Goal: Task Accomplishment & Management: Use online tool/utility

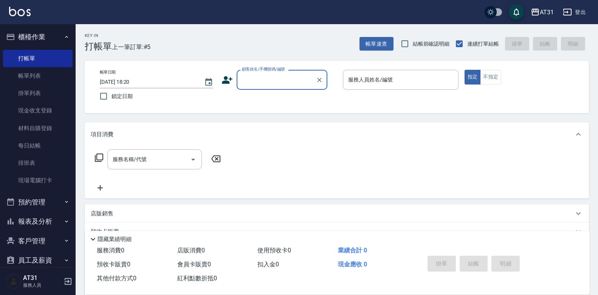
click at [270, 83] on input "顧客姓名/手機號碼/編號" at bounding box center [276, 79] width 73 height 13
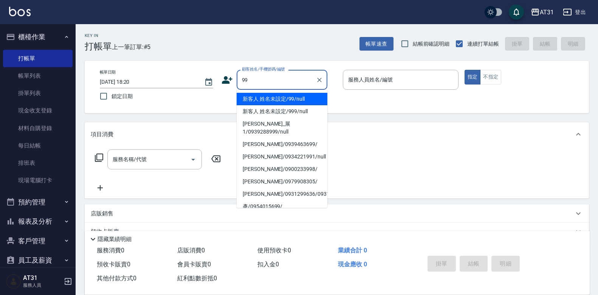
type input "新客人 姓名未設定/99/null"
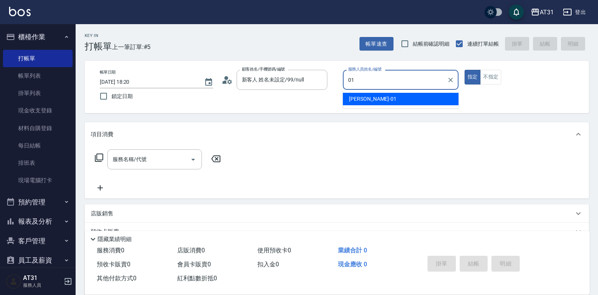
type input "[PERSON_NAME]-01"
type button "true"
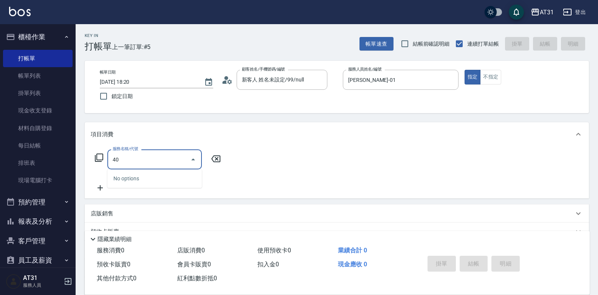
type input "401"
type input "20"
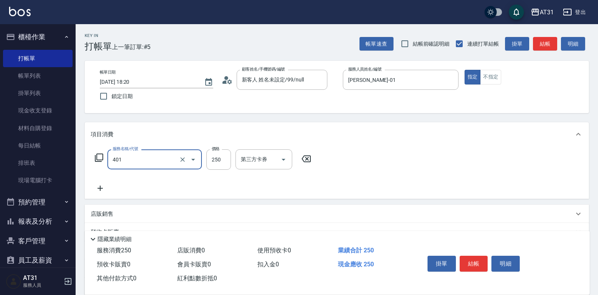
type input "剪髮(401)"
type input "0"
type input "30"
type input "300"
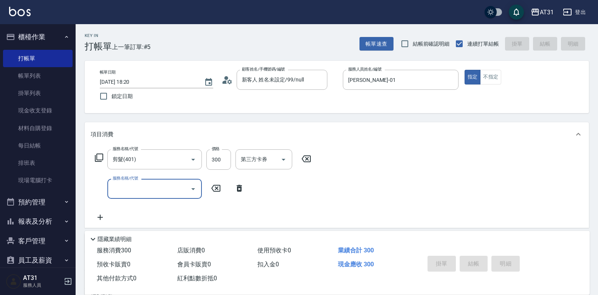
type input "[DATE] 19:30"
type input "0"
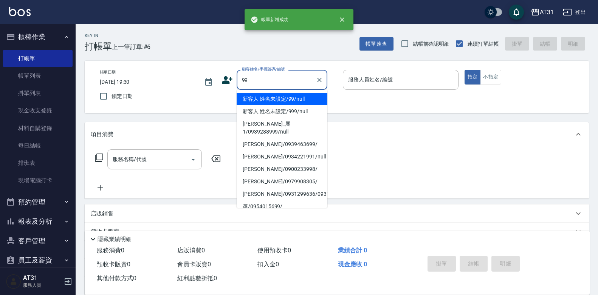
type input "新客人 姓名未設定/99/null"
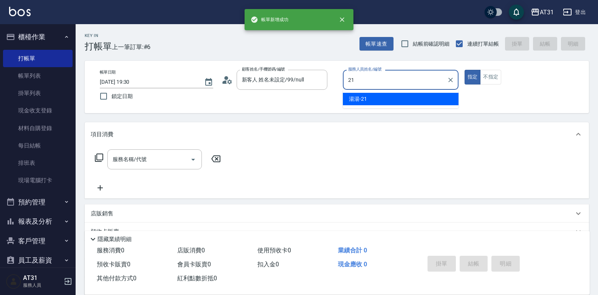
type input "湯湯-21"
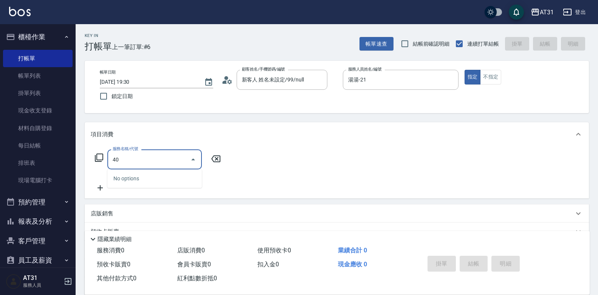
type input "401"
type input "20"
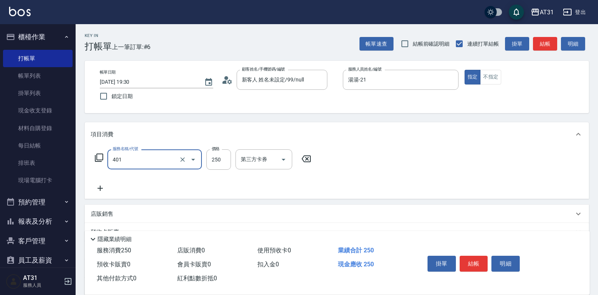
type input "剪髮(401)"
type input "0"
type input "300"
type input "30"
type input "300"
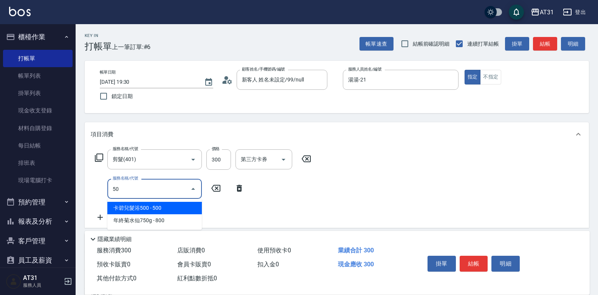
type input "501"
type input "190"
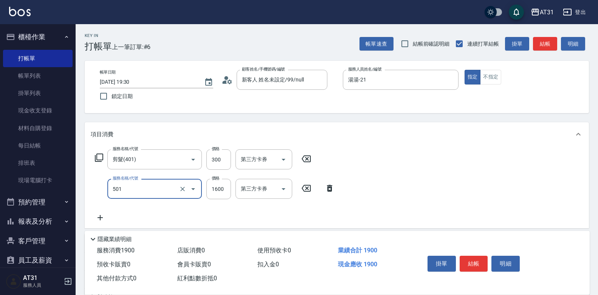
type input "染髮(501)"
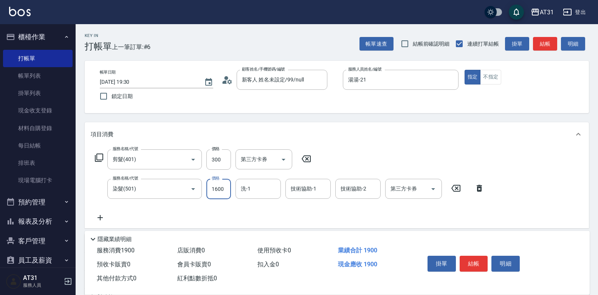
type input "30"
type input "120"
type input "150"
type input "1200"
type input "鳳梨-41"
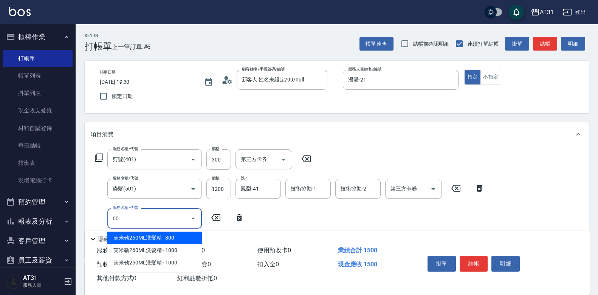
type input "601"
type input "180"
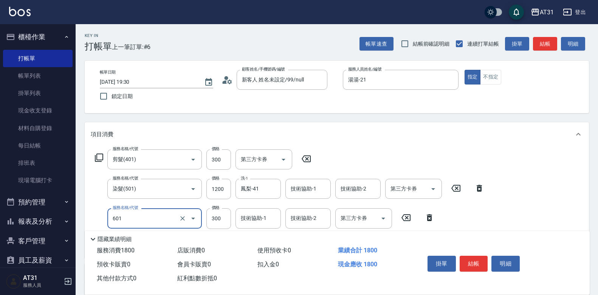
type input "自備護髮(601)"
type input "150"
type input "500"
type input "200"
type input "500"
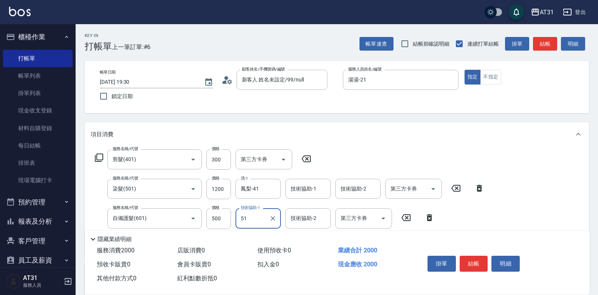
type input "51"
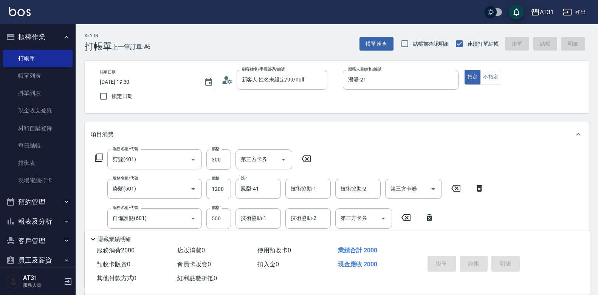
type input "[DATE] 19:31"
type input "0"
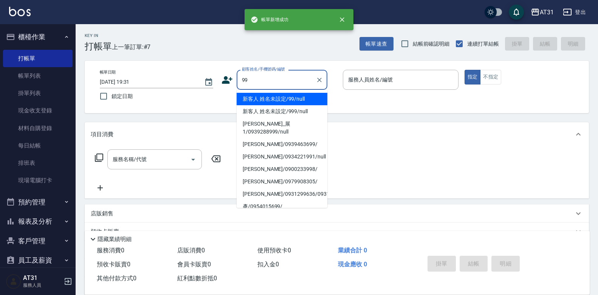
type input "新客人 姓名未設定/99/null"
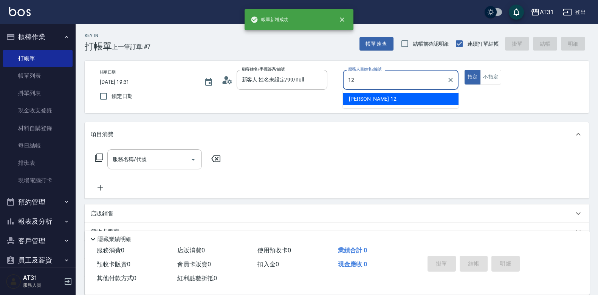
type input "[PERSON_NAME]-12"
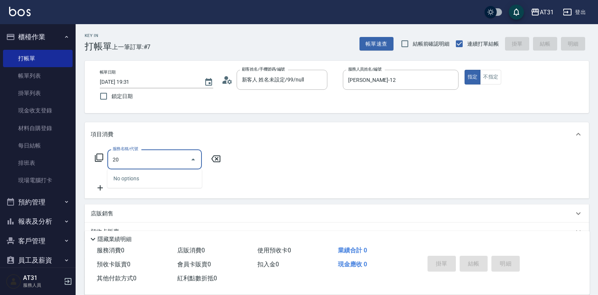
type input "201"
type input "20"
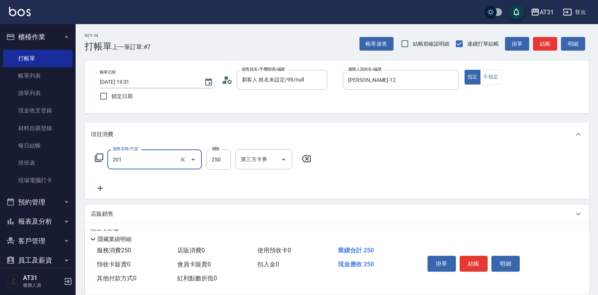
type input "洗髮(201)"
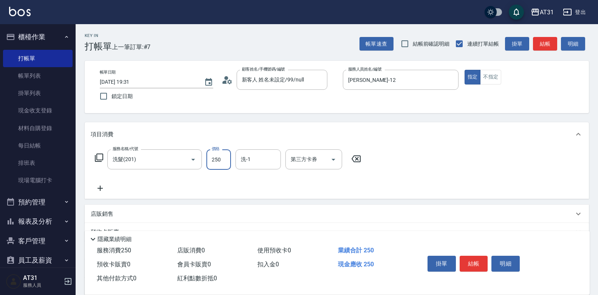
type input "0"
type input "65"
type input "60"
type input "650"
type input "Lyan-45"
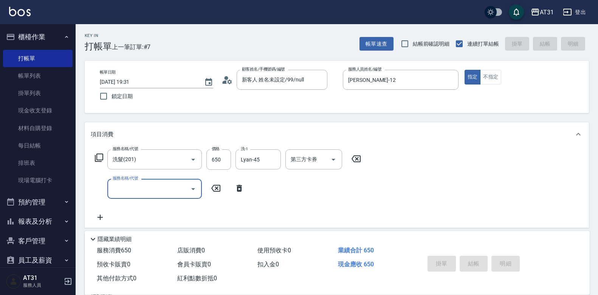
type input "0"
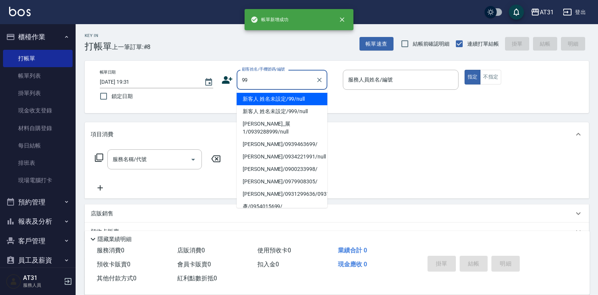
type input "新客人 姓名未設定/99/null"
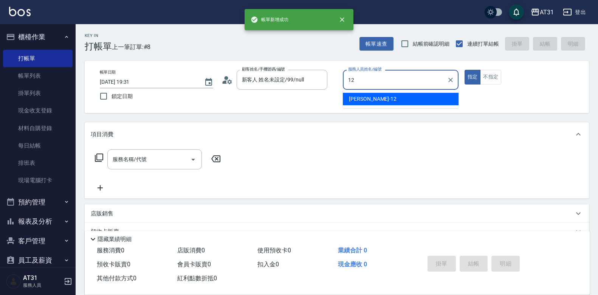
type input "[PERSON_NAME]-12"
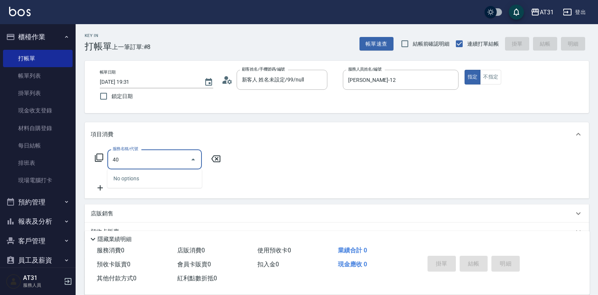
type input "401"
type input "20"
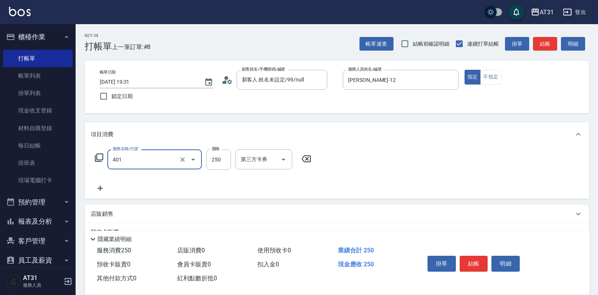
type input "剪髮(401)"
type input "0"
type input "30"
type input "300"
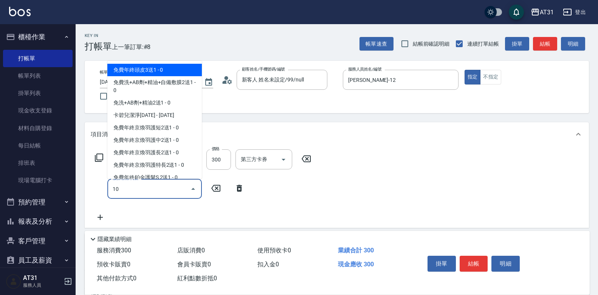
type input "101"
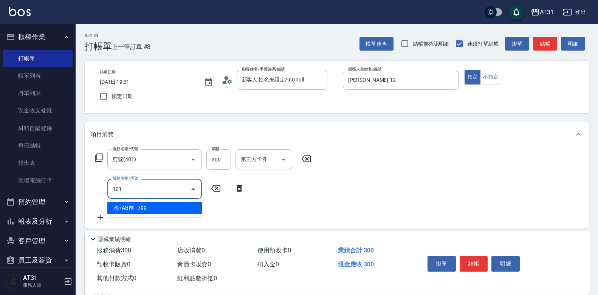
type input "100"
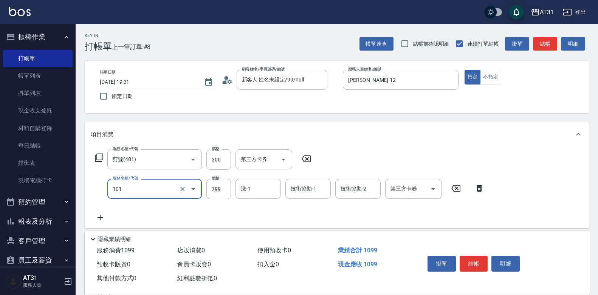
type input "洗+AB劑(101)"
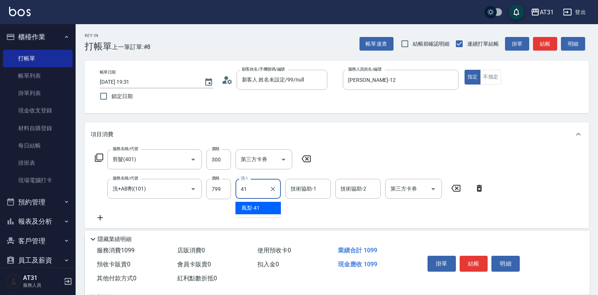
type input "鳳梨-41"
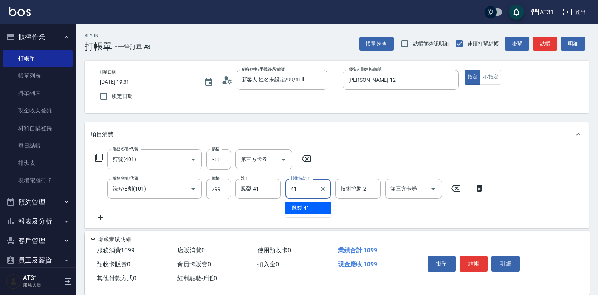
type input "鳳梨-41"
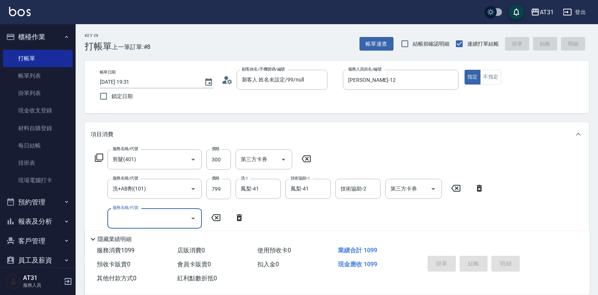
type input "0"
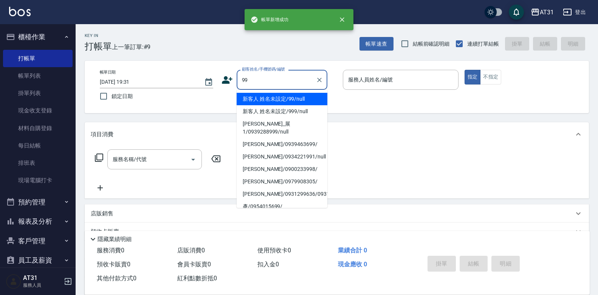
type input "新客人 姓名未設定/99/null"
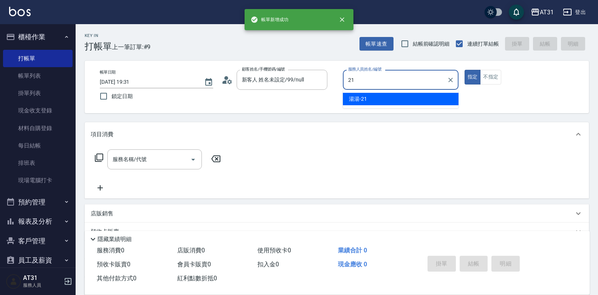
type input "湯湯-21"
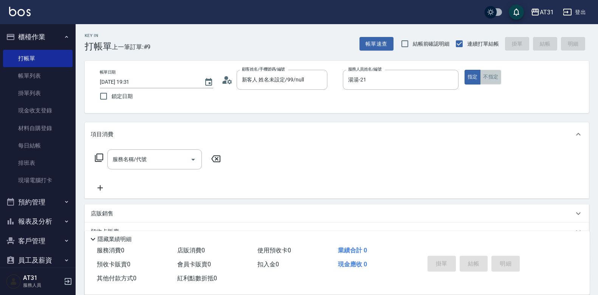
click at [486, 77] on button "不指定" at bounding box center [490, 77] width 21 height 15
click at [159, 164] on input "服務名稱/代號" at bounding box center [149, 159] width 76 height 13
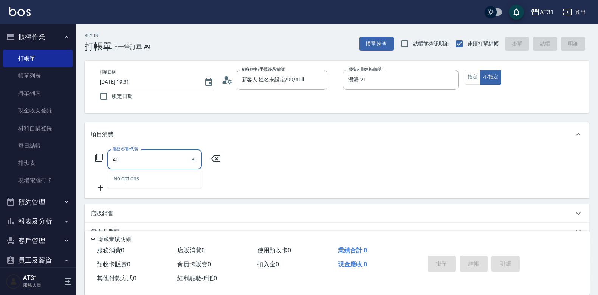
type input "401"
type input "20"
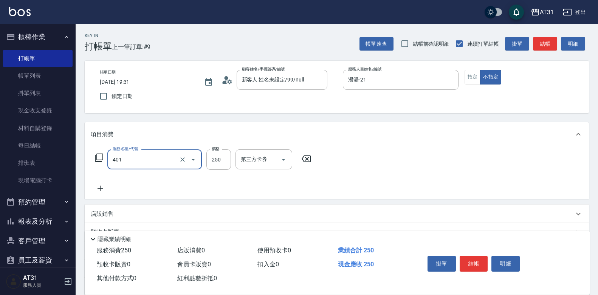
type input "剪髮(401)"
type input "0"
type input "30"
type input "300"
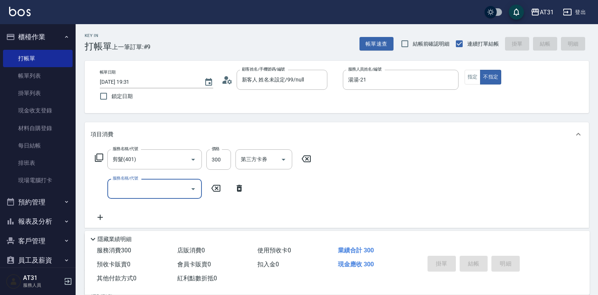
type input "0"
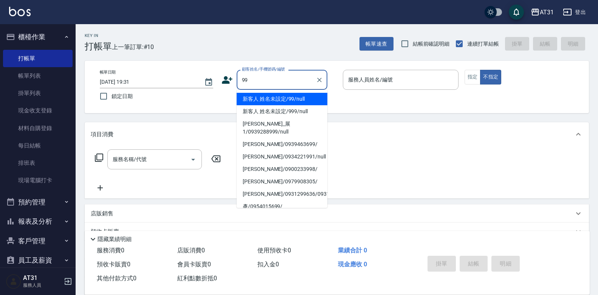
type input "新客人 姓名未設定/99/null"
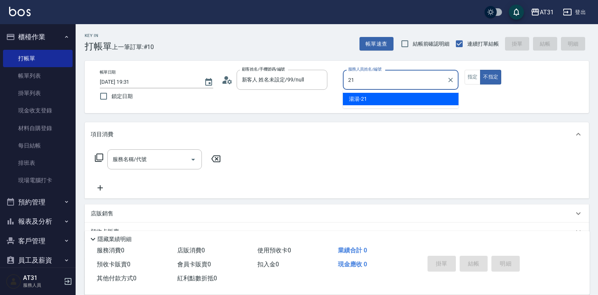
type input "湯湯-21"
type button "false"
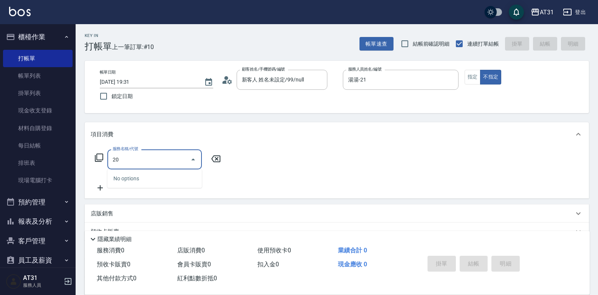
type input "201"
type input "20"
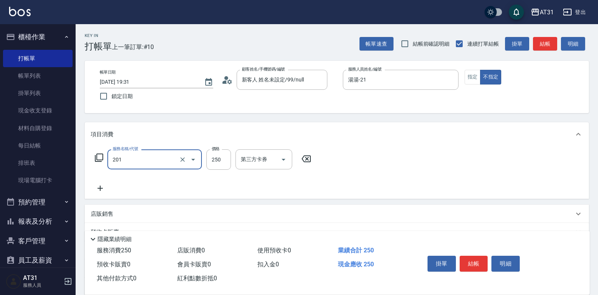
type input "洗髮(201)"
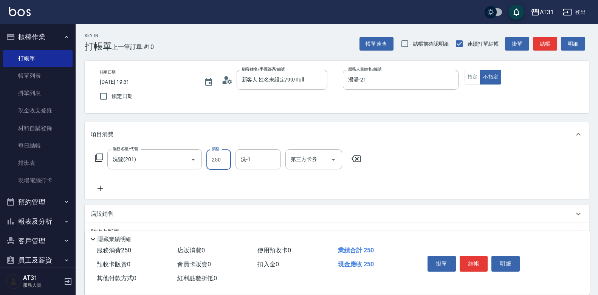
type input "0"
type input "30"
type input "300"
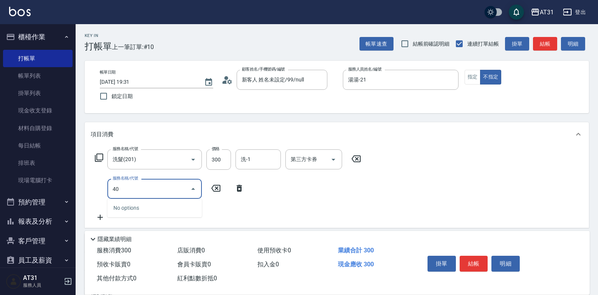
type input "401"
type input "50"
type input "剪髮(401)"
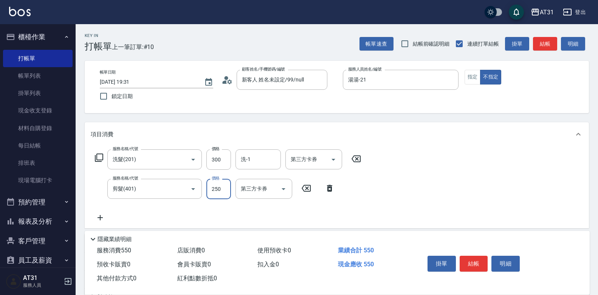
type input "30"
type input "60"
type input "300"
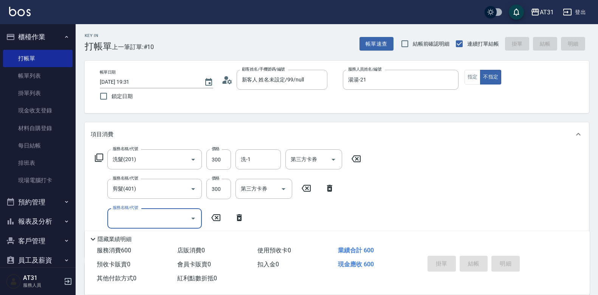
type input "[DATE] 19:56"
type input "0"
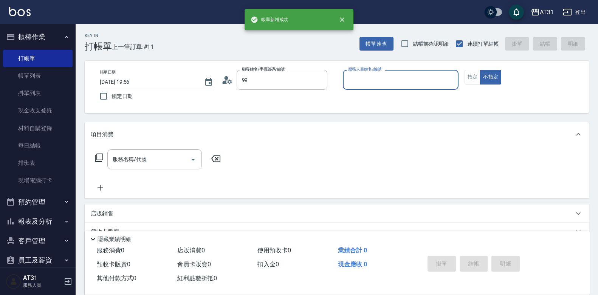
type input "新客人 姓名未設定/99/null"
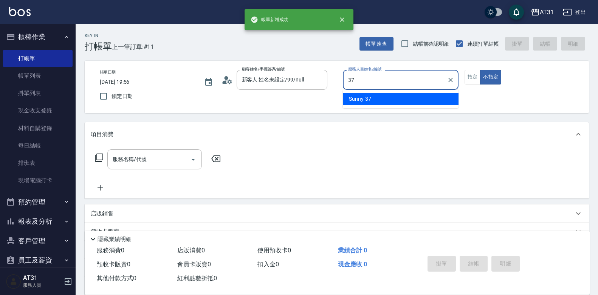
type input "Sunny-37"
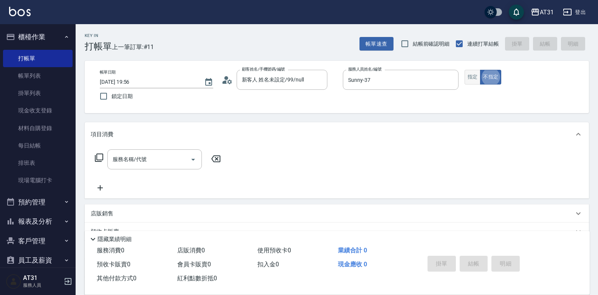
click at [472, 73] on button "指定" at bounding box center [472, 77] width 16 height 15
click at [166, 158] on input "服務名稱/代號" at bounding box center [149, 159] width 76 height 13
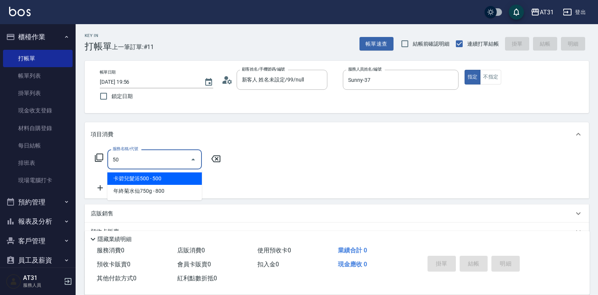
type input "501"
type input "160"
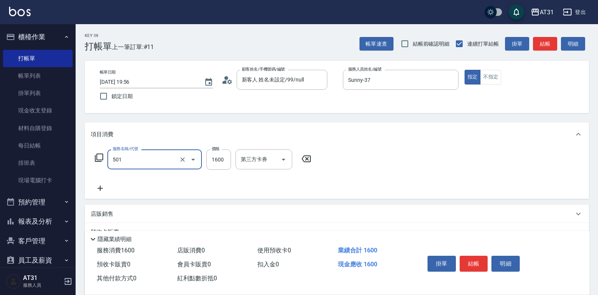
type input "染髮(501)"
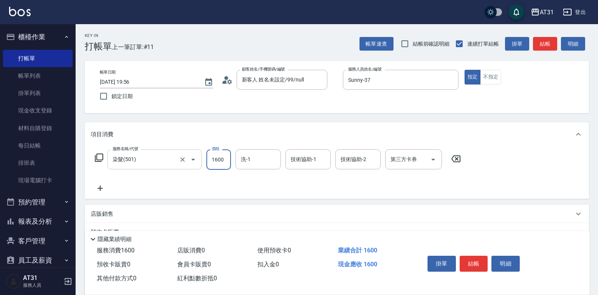
type input "0"
type input "12"
type input "10"
type input "120"
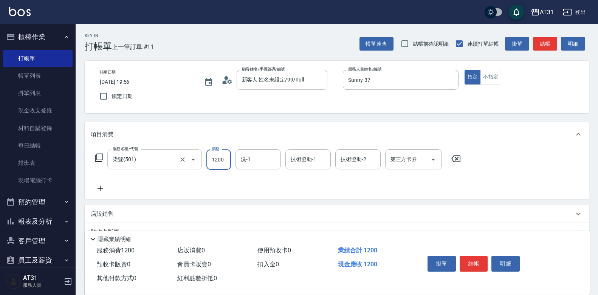
type input "1200"
type input "Lyan-45"
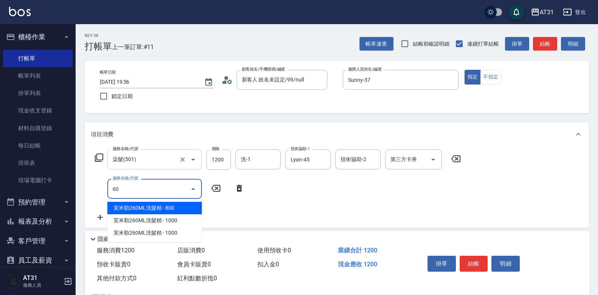
type input "601"
type input "150"
type input "自備護髮(601)"
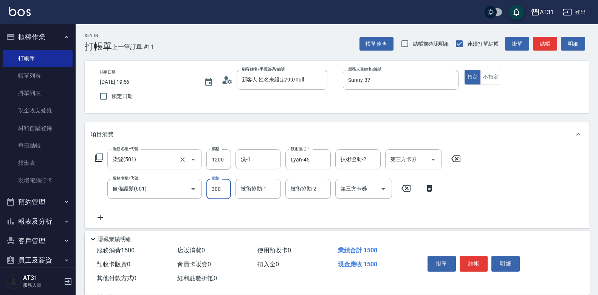
type input "120"
type input "50"
type input "170"
type input "500"
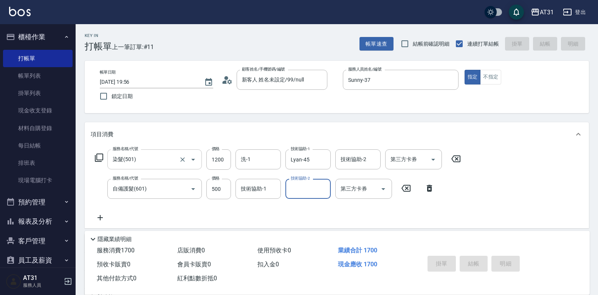
type input "0"
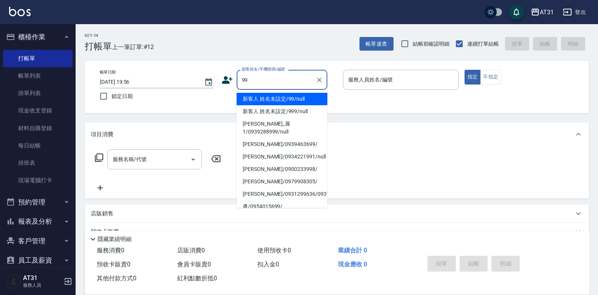
type input "新客人 姓名未設定/99/null"
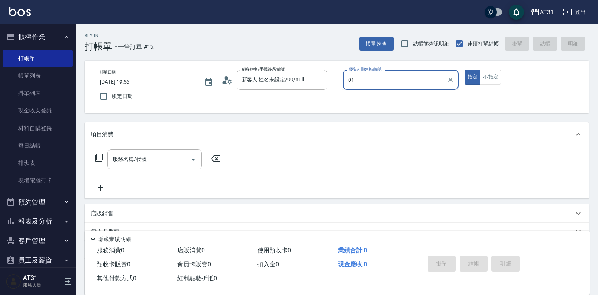
type input "[PERSON_NAME]-01"
drag, startPoint x: 490, startPoint y: 80, endPoint x: 486, endPoint y: 83, distance: 4.9
click at [490, 80] on button "不指定" at bounding box center [490, 77] width 21 height 15
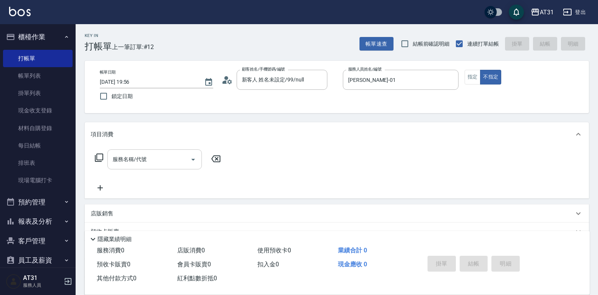
click at [167, 157] on input "服務名稱/代號" at bounding box center [149, 159] width 76 height 13
type input "201"
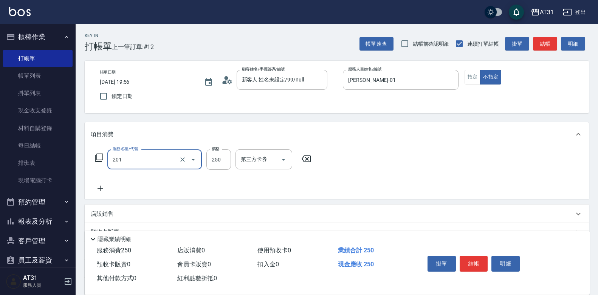
type input "20"
type input "洗髮(201)"
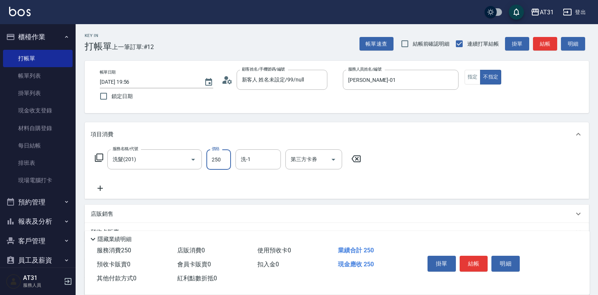
type input "0"
type input "30"
type input "300"
type input "鳳梨-41"
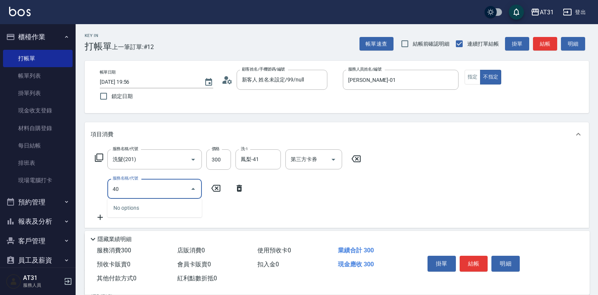
type input "401"
type input "50"
type input "剪髮(401)"
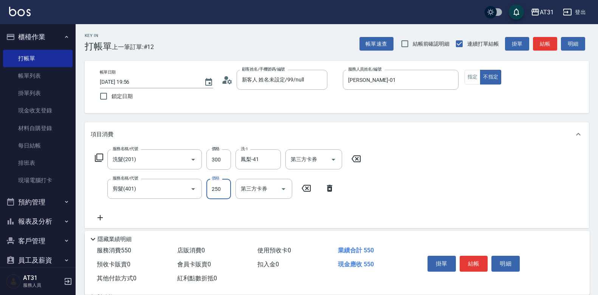
type input "30"
type input "60"
type input "300"
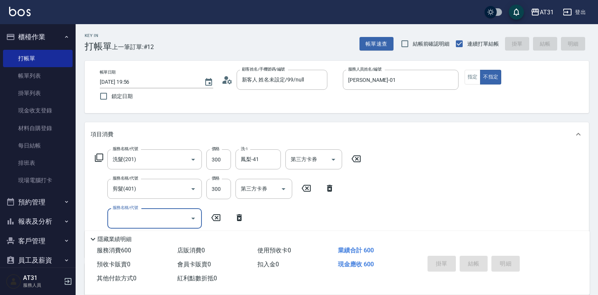
type input "[DATE] 20:34"
type input "0"
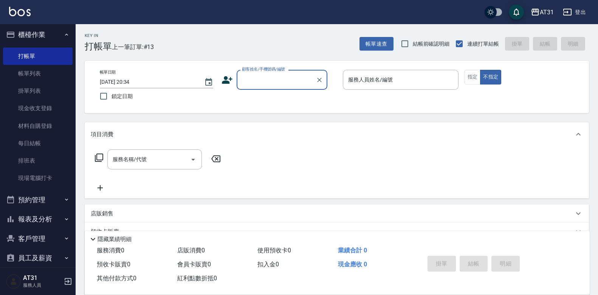
scroll to position [31, 0]
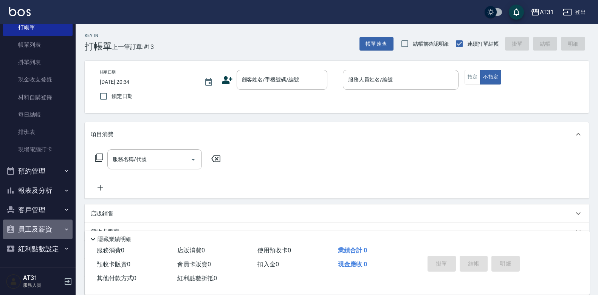
click at [49, 224] on button "員工及薪資" at bounding box center [38, 230] width 70 height 20
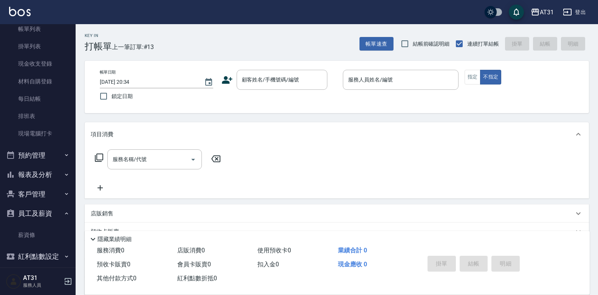
scroll to position [54, 0]
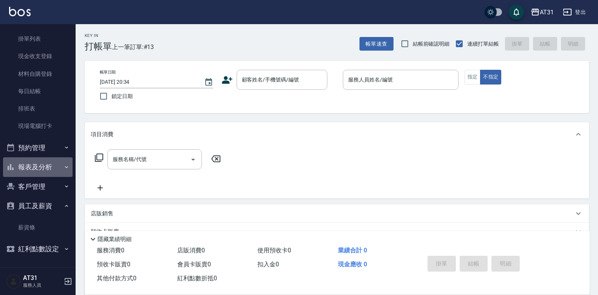
click at [41, 165] on button "報表及分析" at bounding box center [38, 168] width 70 height 20
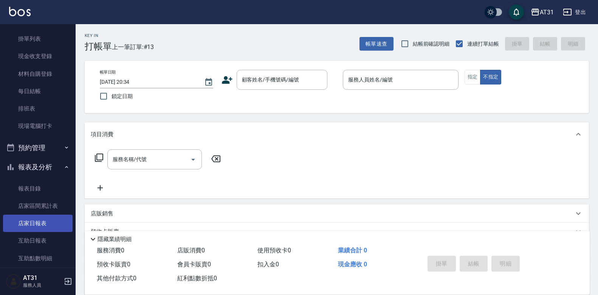
scroll to position [92, 0]
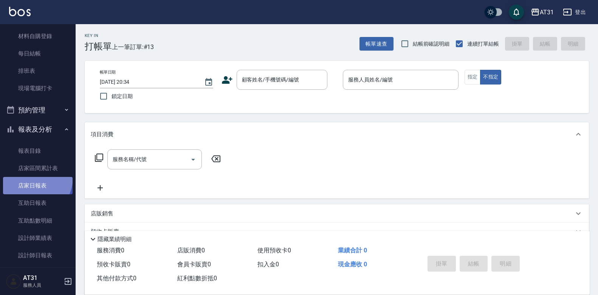
click at [28, 177] on link "店家日報表" at bounding box center [38, 185] width 70 height 17
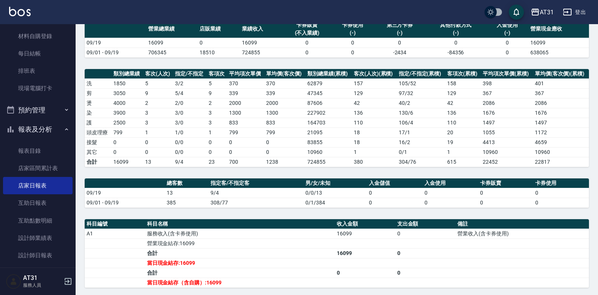
scroll to position [62, 0]
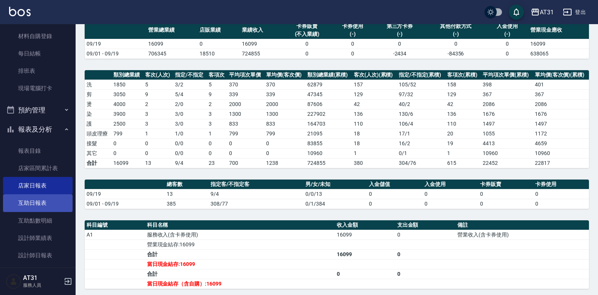
click at [12, 208] on link "互助日報表" at bounding box center [38, 203] width 70 height 17
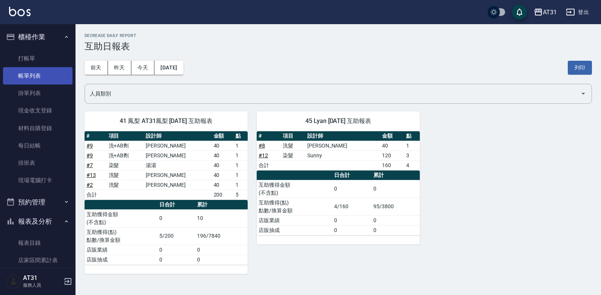
click at [30, 80] on link "帳單列表" at bounding box center [38, 75] width 70 height 17
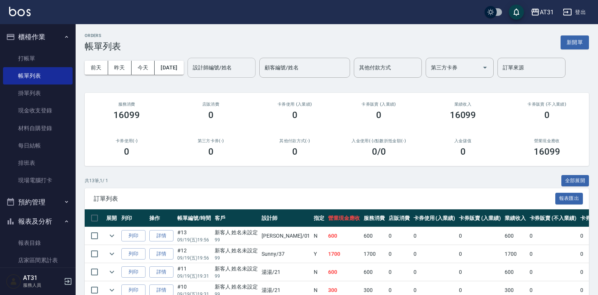
click at [230, 68] on input "設計師編號/姓名" at bounding box center [221, 67] width 61 height 13
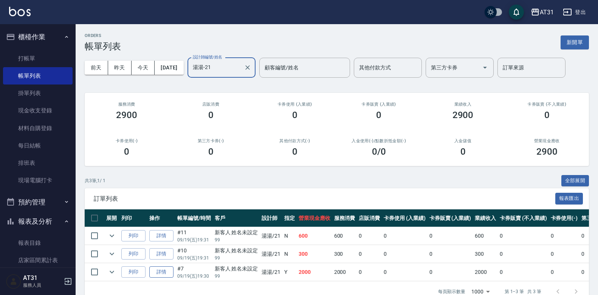
type input "湯湯-21"
click at [156, 270] on link "詳情" at bounding box center [161, 273] width 24 height 12
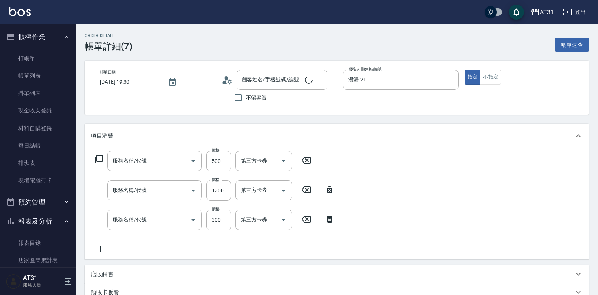
type input "[DATE] 19:30"
type input "湯湯-21"
type input "200"
type input "自備護髮(601)"
type input "染髮(501)"
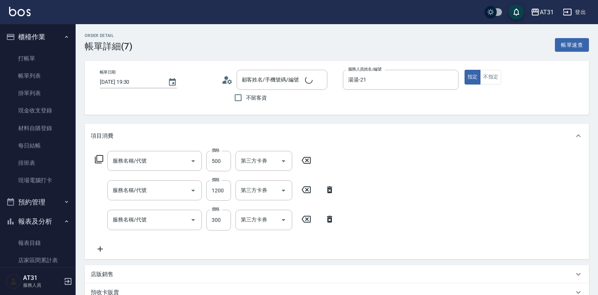
type input "剪髮(401)"
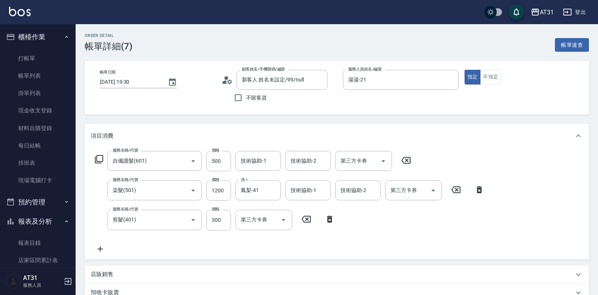
type input "新客人 姓名未設定/99/null"
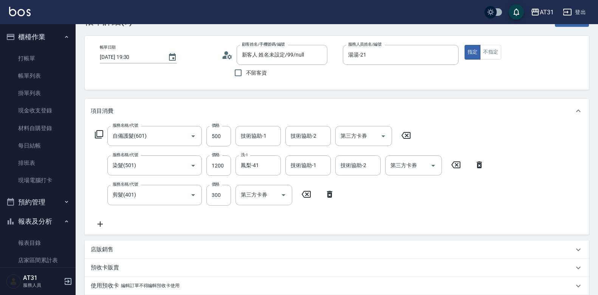
scroll to position [38, 0]
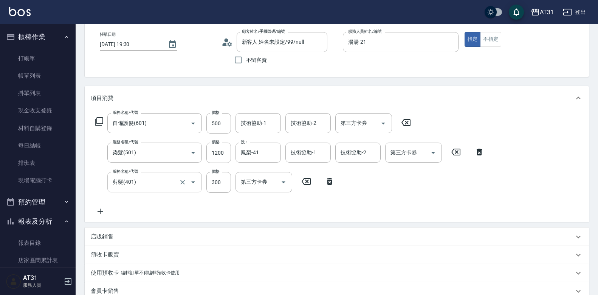
click at [144, 184] on input "剪髮(401)" at bounding box center [144, 182] width 66 height 13
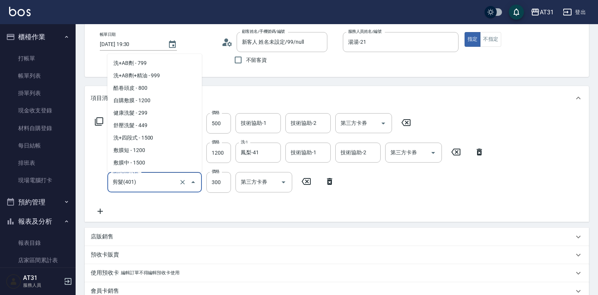
scroll to position [591, 0]
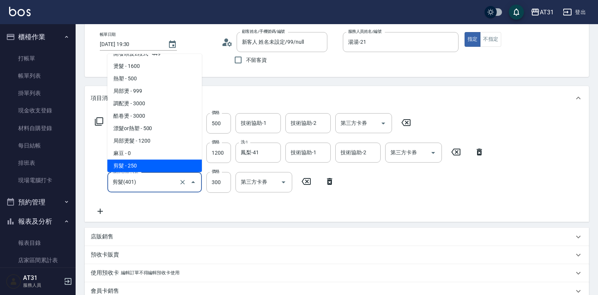
type input "170"
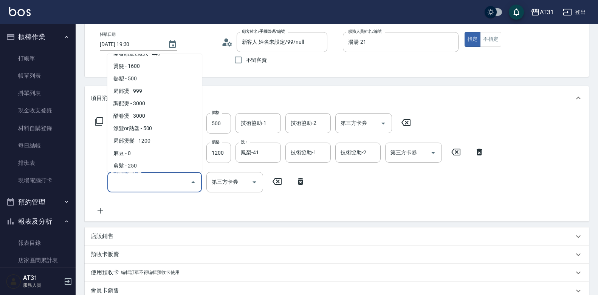
scroll to position [0, 0]
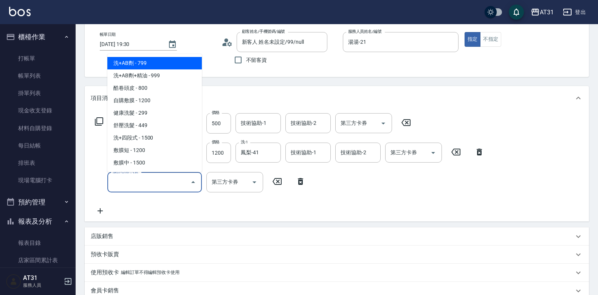
type input "0"
type input "6"
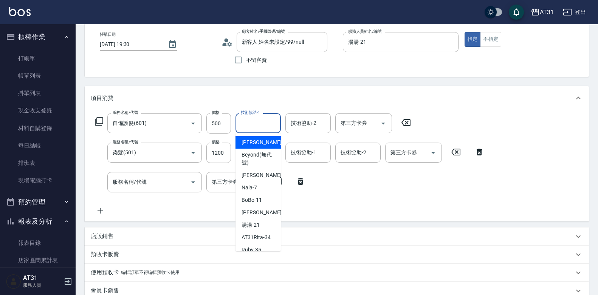
click at [252, 126] on input "技術協助-1" at bounding box center [258, 123] width 39 height 13
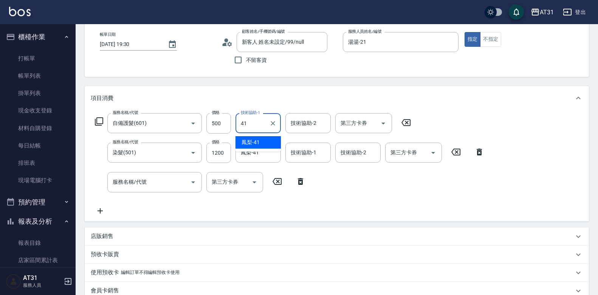
type input "鳳梨-41"
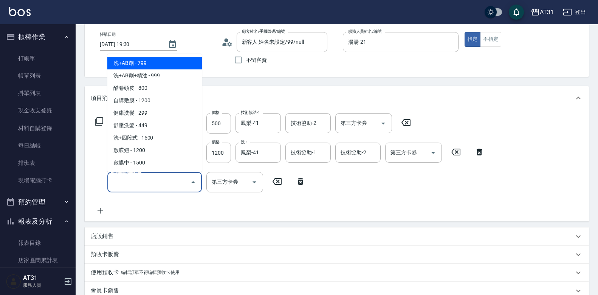
click at [140, 185] on input "服務名稱/代號" at bounding box center [149, 182] width 76 height 13
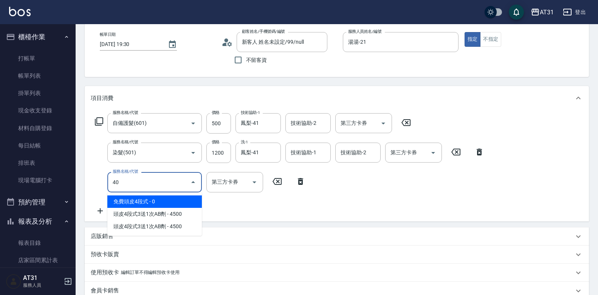
type input "401"
type input "190"
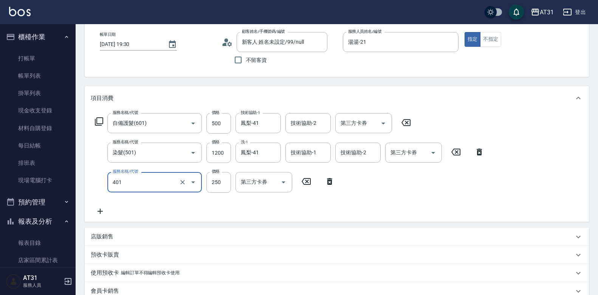
type input "剪髮(401)"
type input "170"
type input "30"
type input "200"
type input "300"
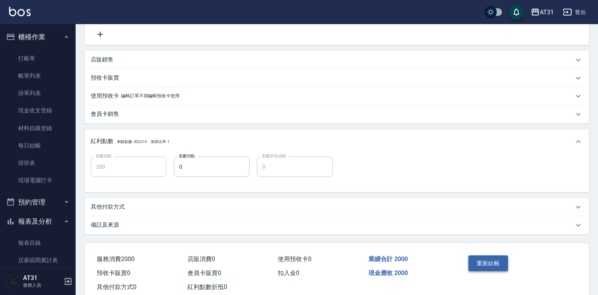
scroll to position [264, 0]
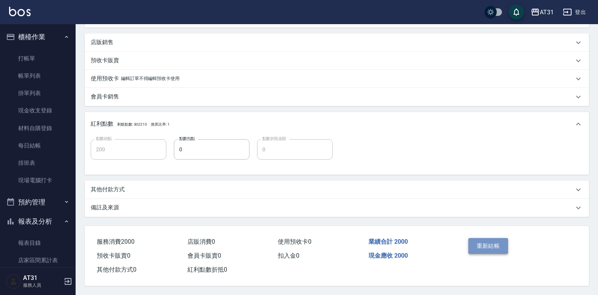
click at [484, 244] on button "重新結帳" at bounding box center [488, 246] width 40 height 16
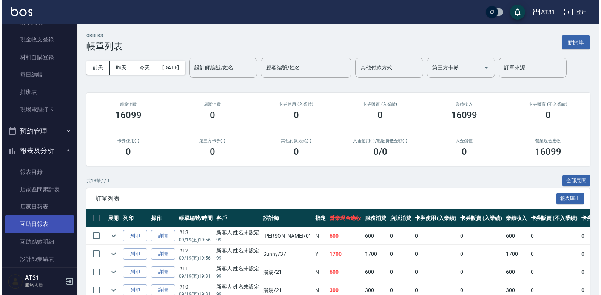
scroll to position [76, 0]
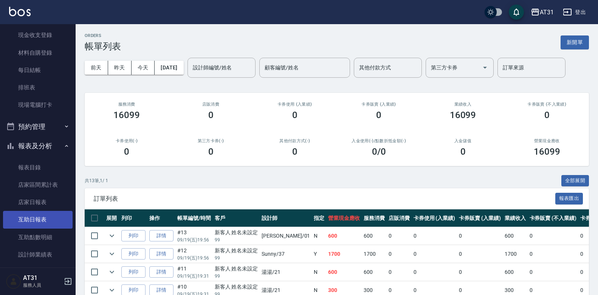
click at [32, 218] on link "互助日報表" at bounding box center [38, 219] width 70 height 17
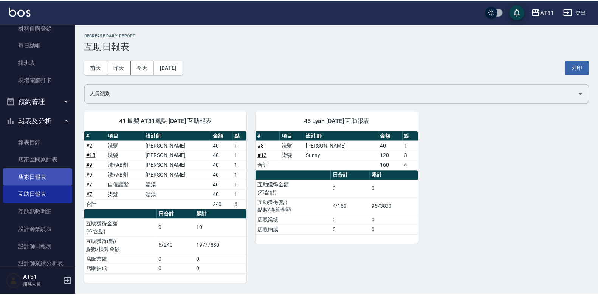
scroll to position [113, 0]
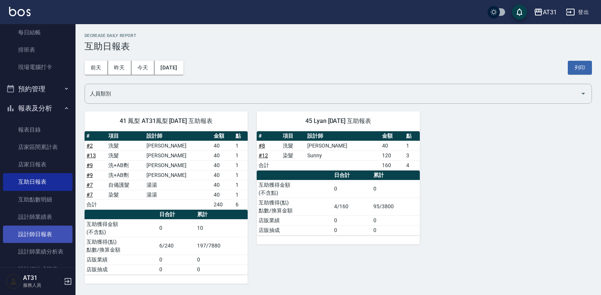
click at [56, 232] on link "設計師日報表" at bounding box center [38, 234] width 70 height 17
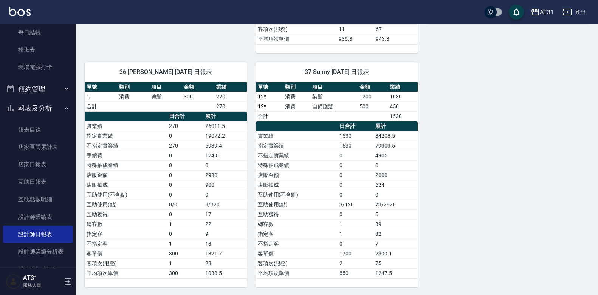
scroll to position [336, 0]
